Goal: Task Accomplishment & Management: Use online tool/utility

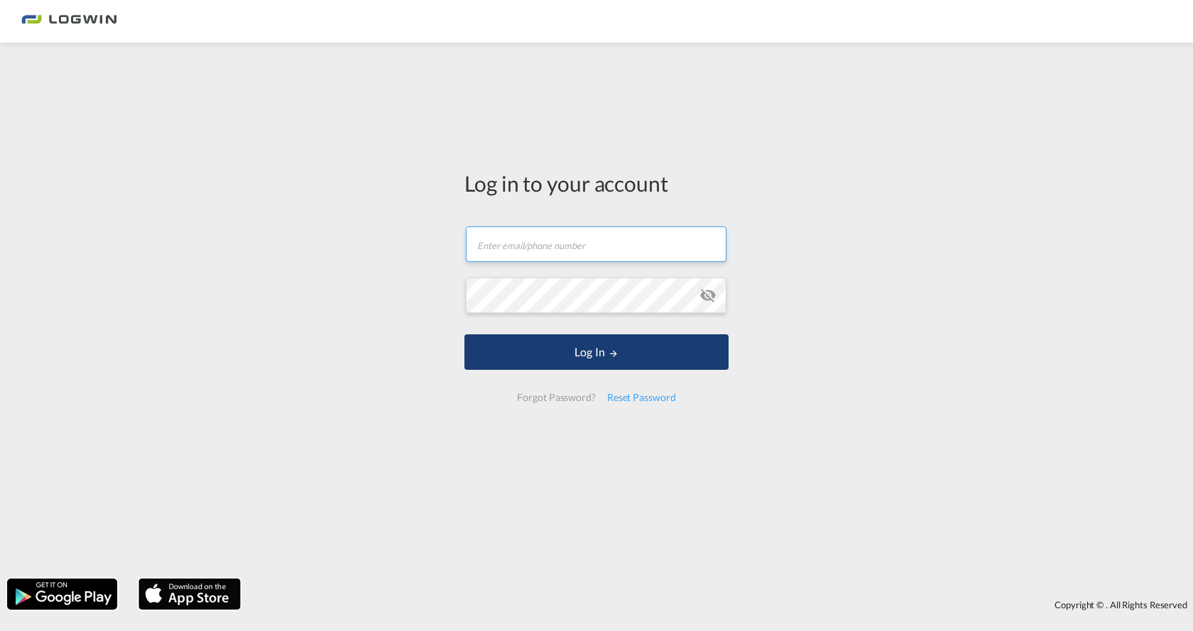
type input "[PERSON_NAME][EMAIL_ADDRESS][DOMAIN_NAME]"
click at [552, 349] on button "Log In" at bounding box center [596, 353] width 264 height 36
